Goal: Use online tool/utility: Use online tool/utility

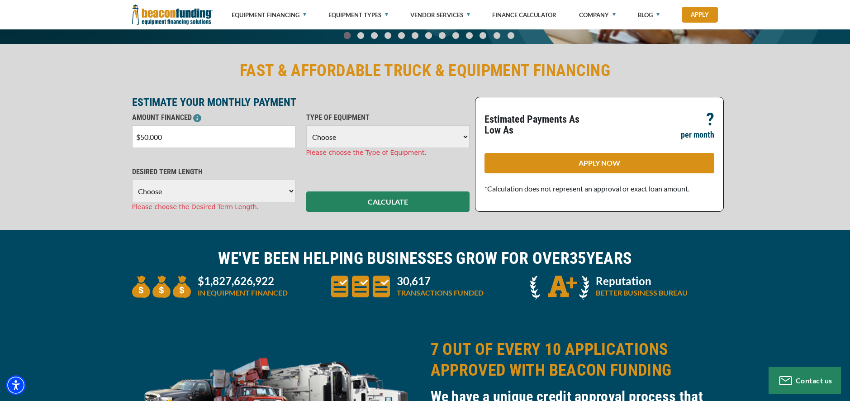
scroll to position [176, 0]
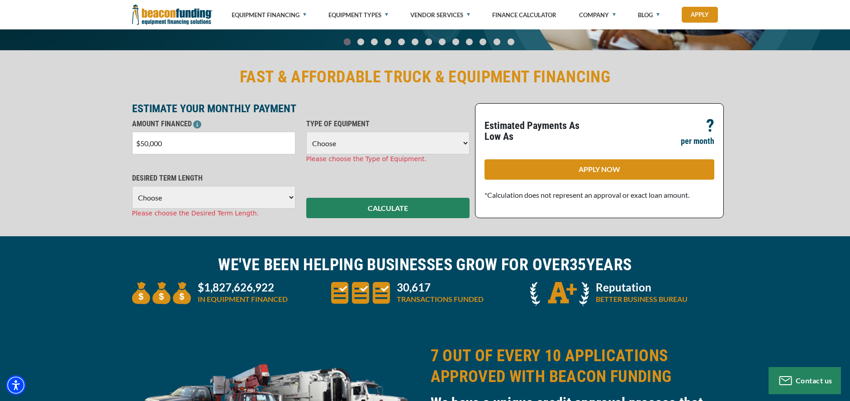
select select "9"
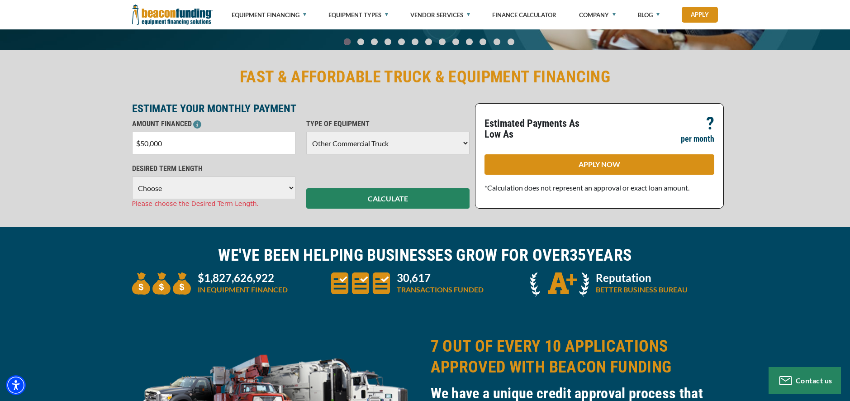
select select "60"
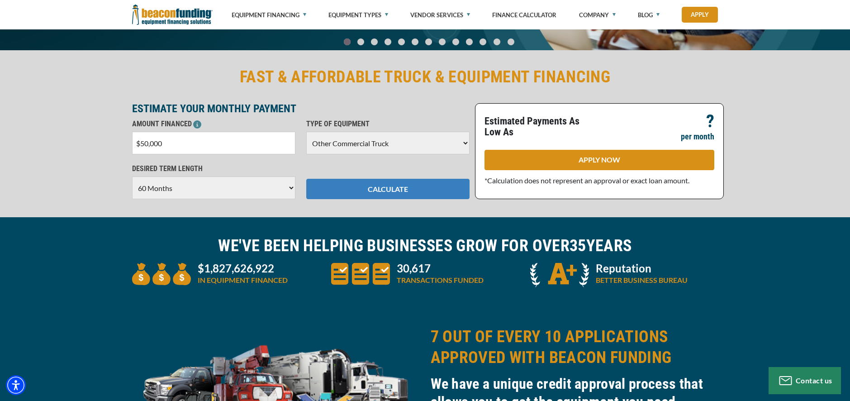
click at [396, 187] on button "CALCULATE" at bounding box center [387, 189] width 163 height 20
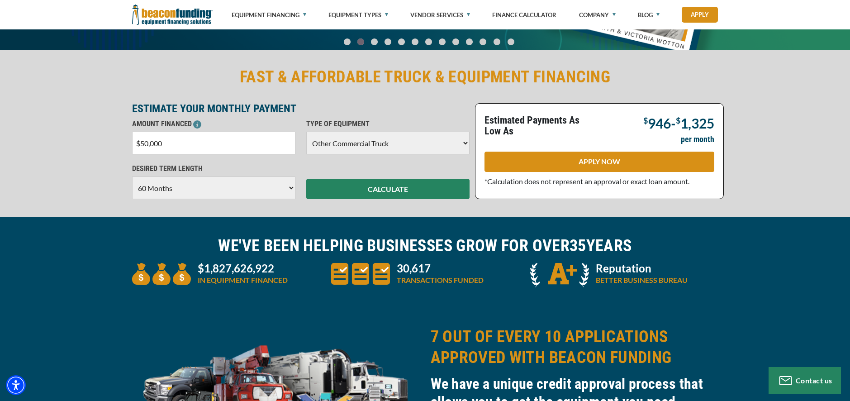
drag, startPoint x: 177, startPoint y: 141, endPoint x: 118, endPoint y: 141, distance: 58.4
click at [118, 141] on div "FAST & AFFORDABLE TRUCK & EQUIPMENT FINANCING ESTIMATE YOUR MONTHLY PAYMENT AMO…" at bounding box center [425, 132] width 850 height 169
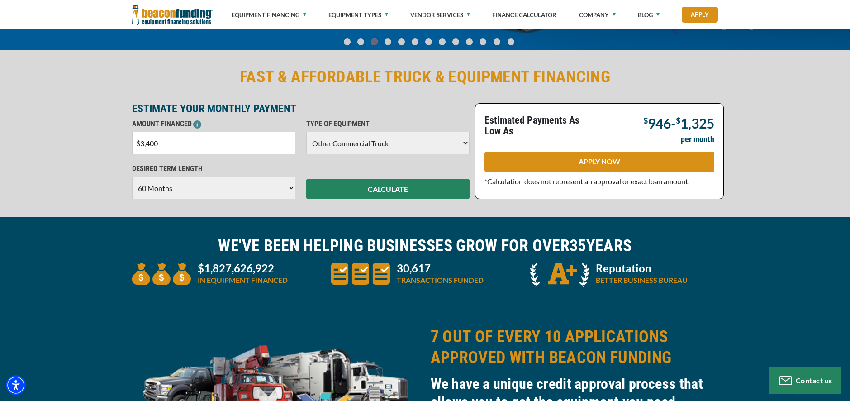
type input "$34,000"
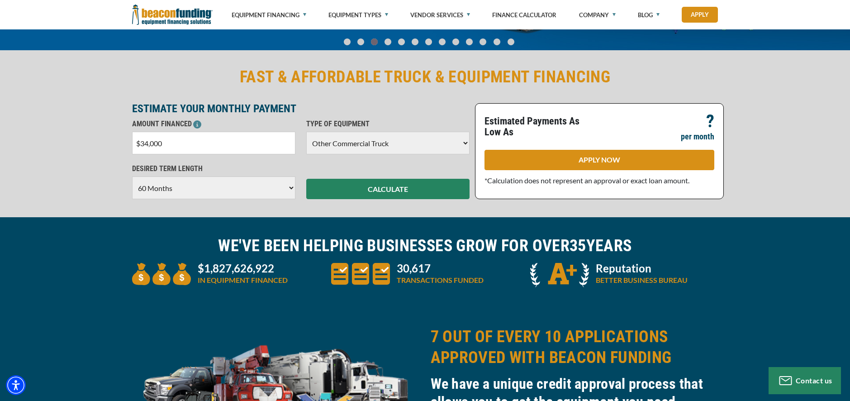
select select "48"
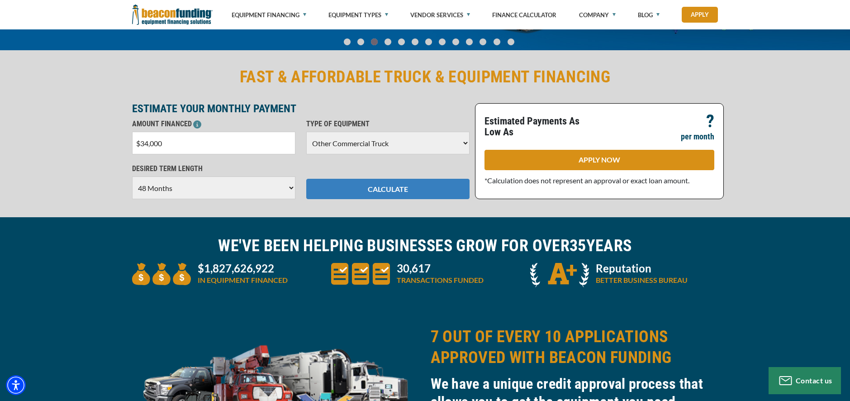
click at [375, 191] on button "CALCULATE" at bounding box center [387, 189] width 163 height 20
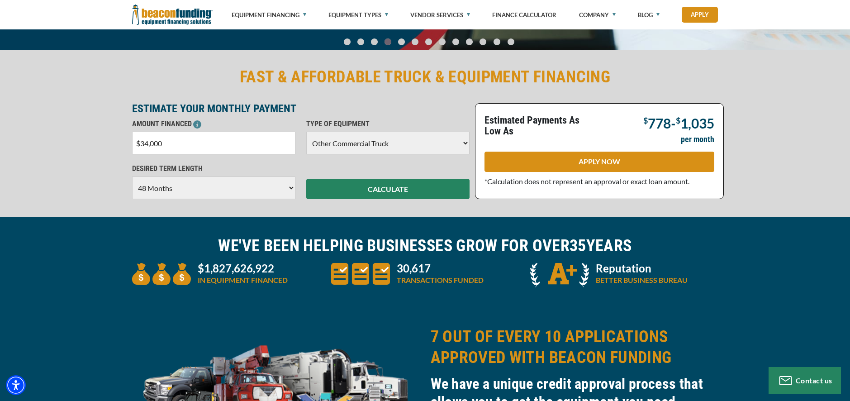
drag, startPoint x: 186, startPoint y: 141, endPoint x: 140, endPoint y: 138, distance: 46.7
click at [139, 139] on input "$34,000" at bounding box center [213, 143] width 163 height 23
type input "$45,000"
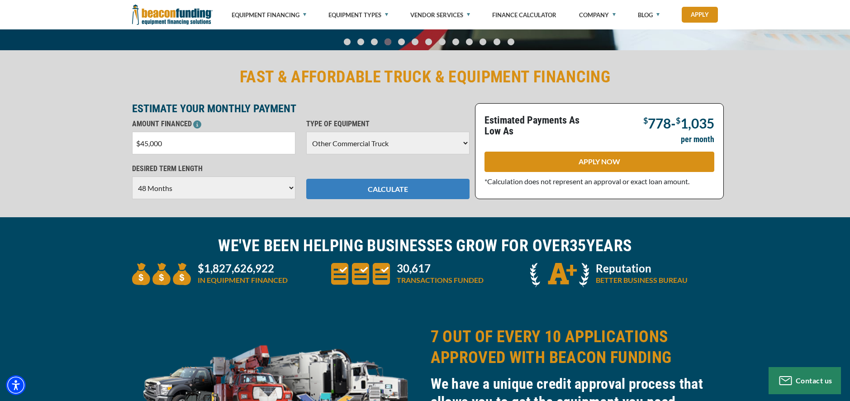
click at [399, 188] on button "CALCULATE" at bounding box center [387, 189] width 163 height 20
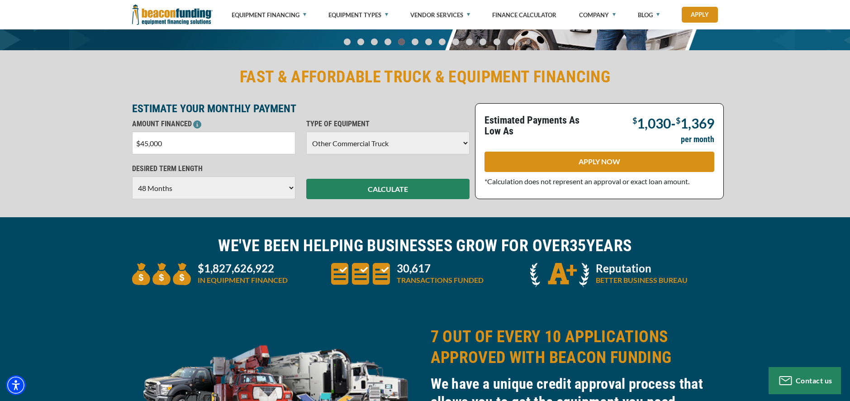
select select "60"
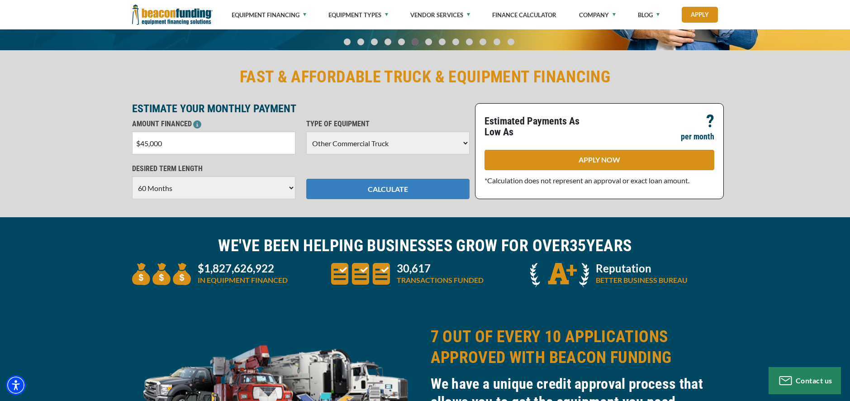
click at [435, 191] on button "CALCULATE" at bounding box center [387, 189] width 163 height 20
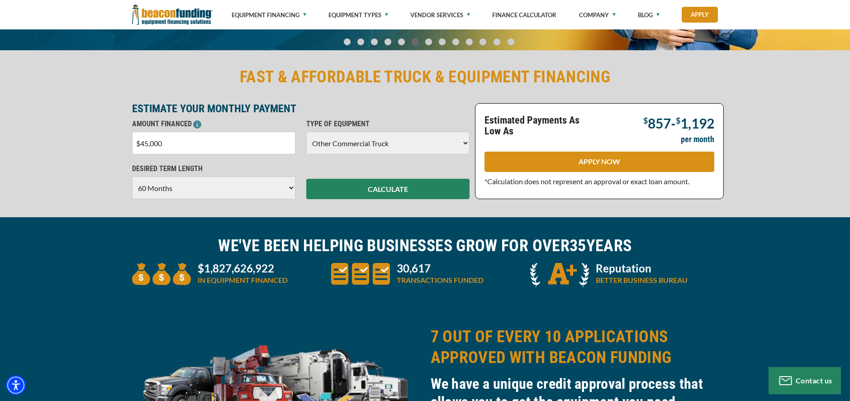
click at [798, 179] on div "FAST & AFFORDABLE TRUCK & EQUIPMENT FINANCING ESTIMATE YOUR MONTHLY PAYMENT AMO…" at bounding box center [425, 132] width 850 height 169
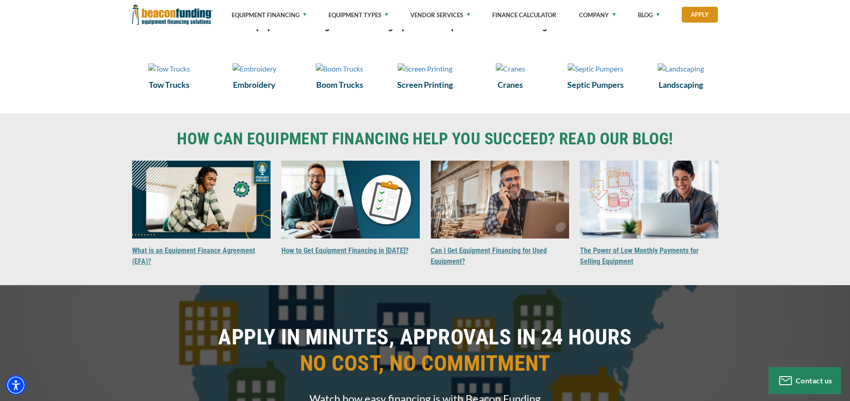
scroll to position [522, 0]
